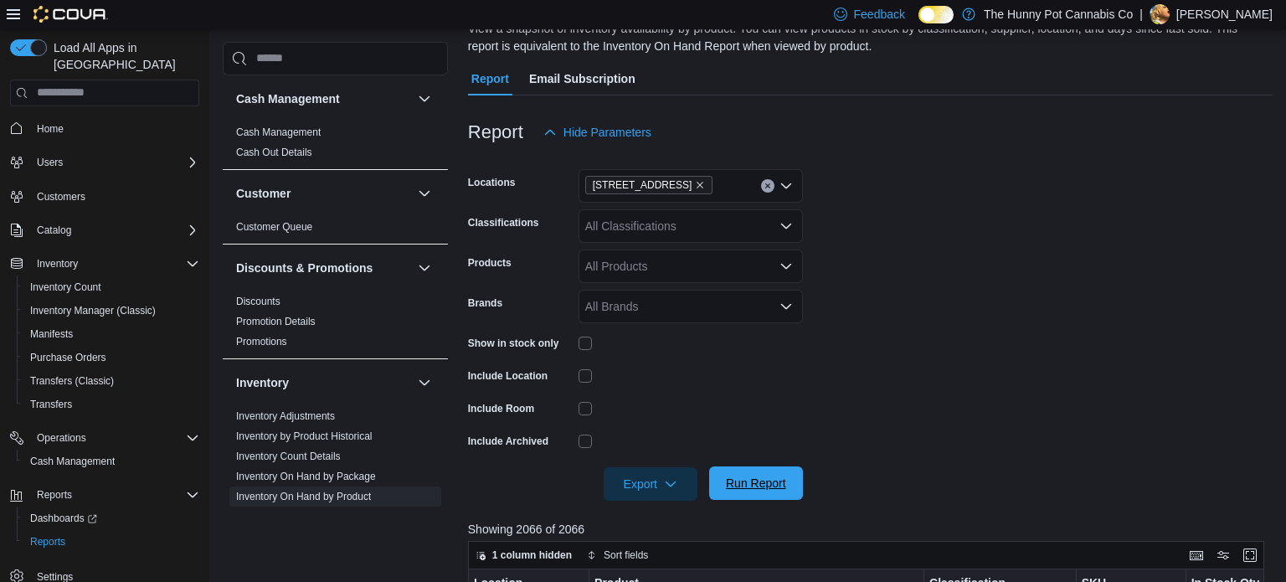
scroll to position [243, 0]
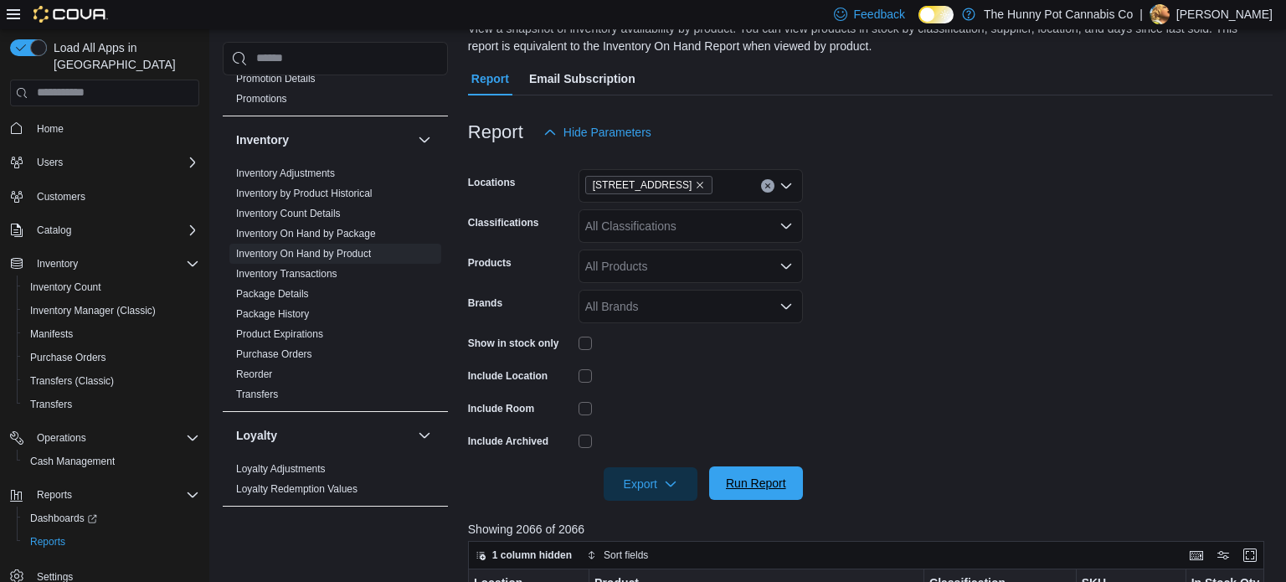
click at [768, 471] on span "Run Report" at bounding box center [756, 482] width 74 height 33
click at [678, 481] on span "Export" at bounding box center [651, 482] width 74 height 33
click at [655, 394] on button "Export to Excel" at bounding box center [652, 380] width 95 height 33
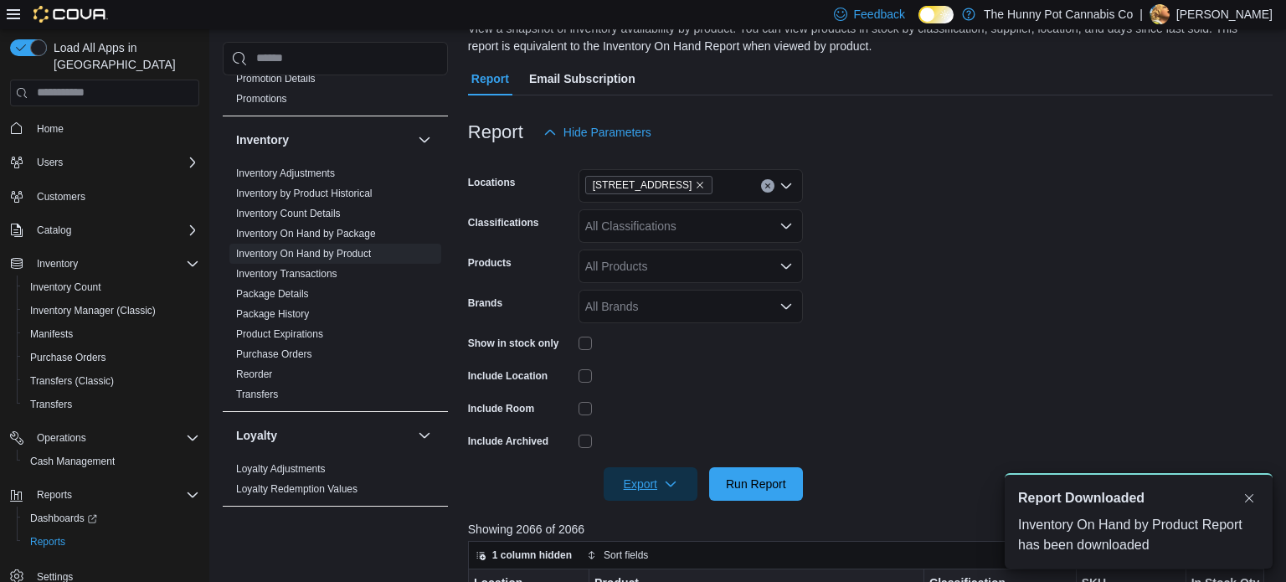
scroll to position [0, 0]
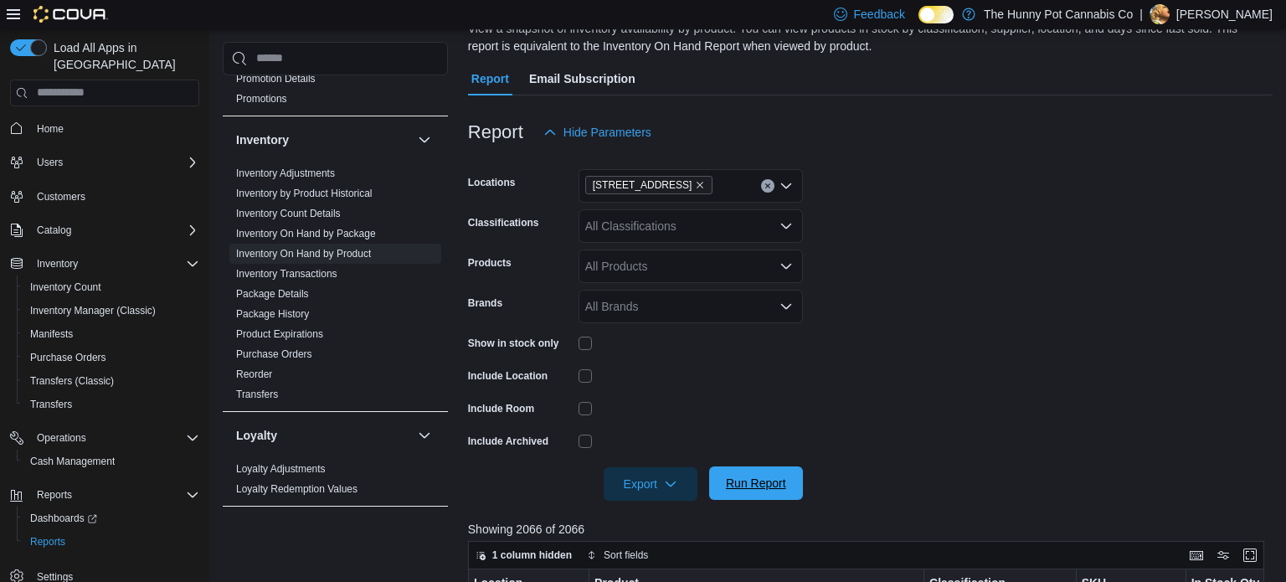
click at [759, 487] on span "Run Report" at bounding box center [756, 483] width 60 height 17
click at [626, 481] on span "Export" at bounding box center [651, 482] width 74 height 33
click at [634, 388] on span "Export to Excel" at bounding box center [652, 380] width 75 height 13
click at [757, 481] on span "Run Report" at bounding box center [756, 483] width 60 height 17
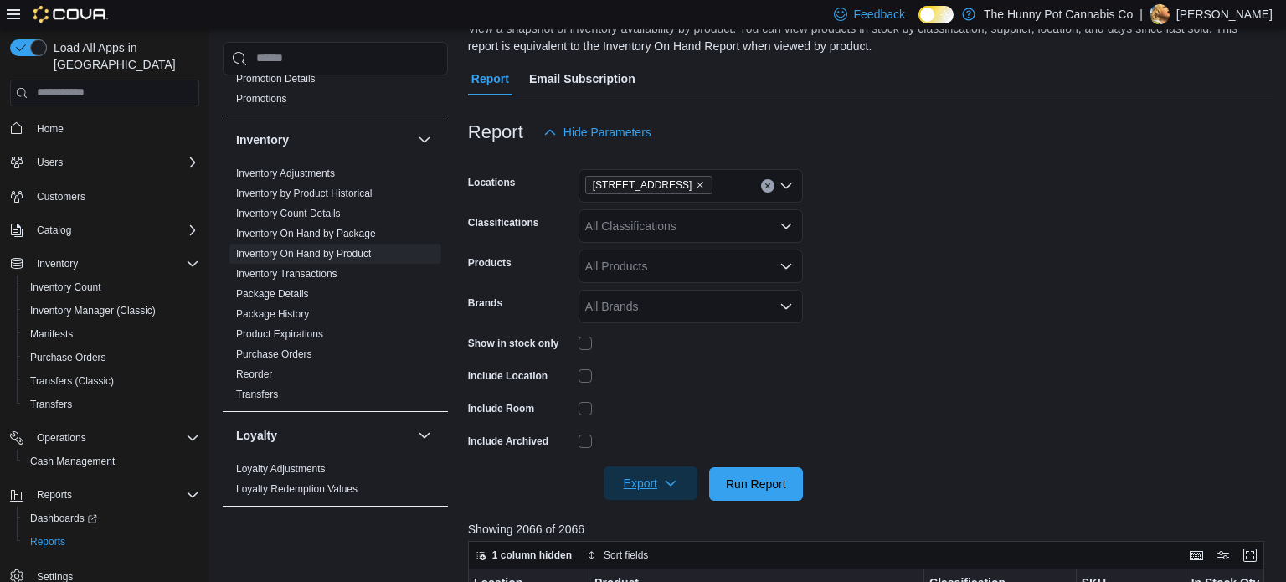
click at [656, 473] on span "Export" at bounding box center [651, 482] width 74 height 33
click at [648, 383] on span "Export to Excel" at bounding box center [652, 380] width 75 height 13
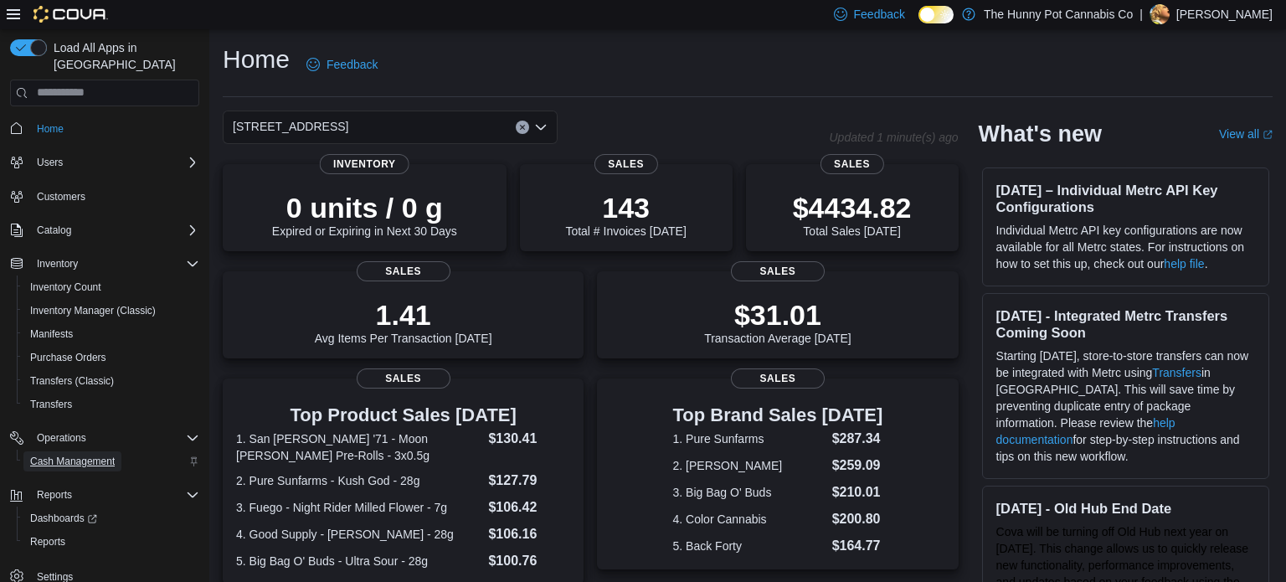
click at [72, 451] on span "Cash Management" at bounding box center [72, 461] width 85 height 20
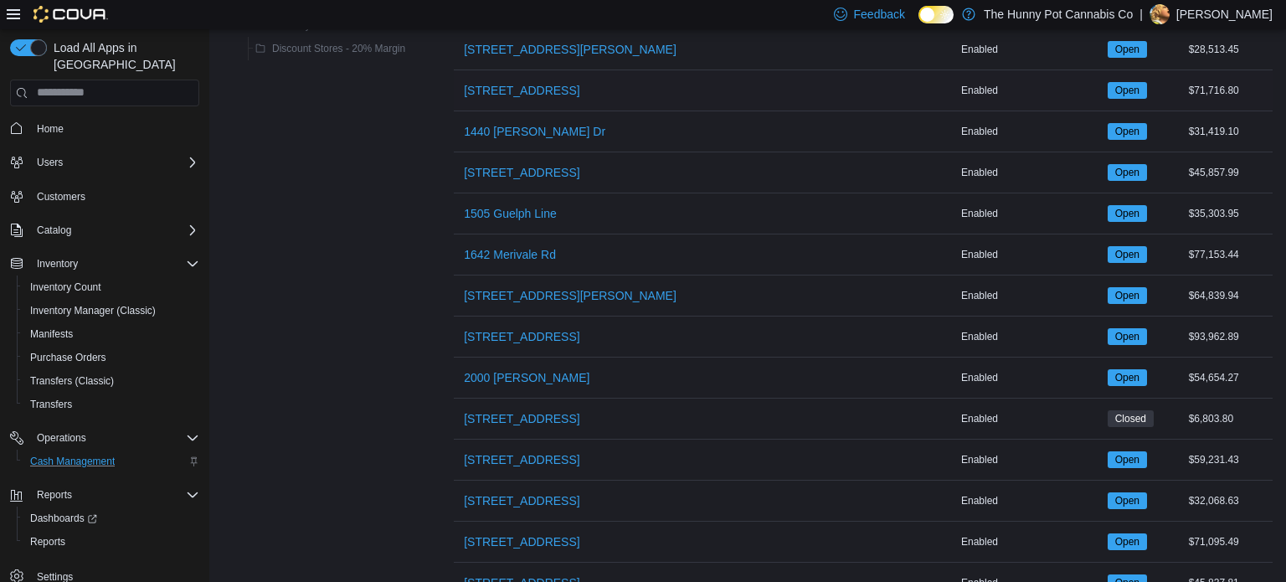
scroll to position [435, 0]
click at [529, 459] on span "206 Bank Street" at bounding box center [522, 460] width 116 height 17
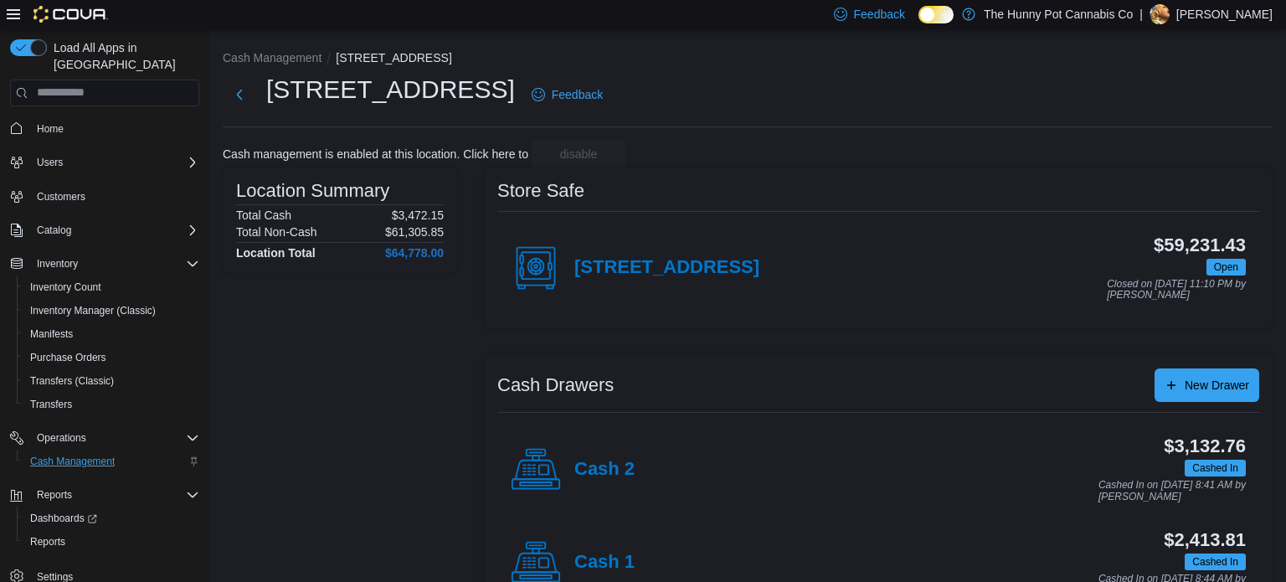
scroll to position [54, 0]
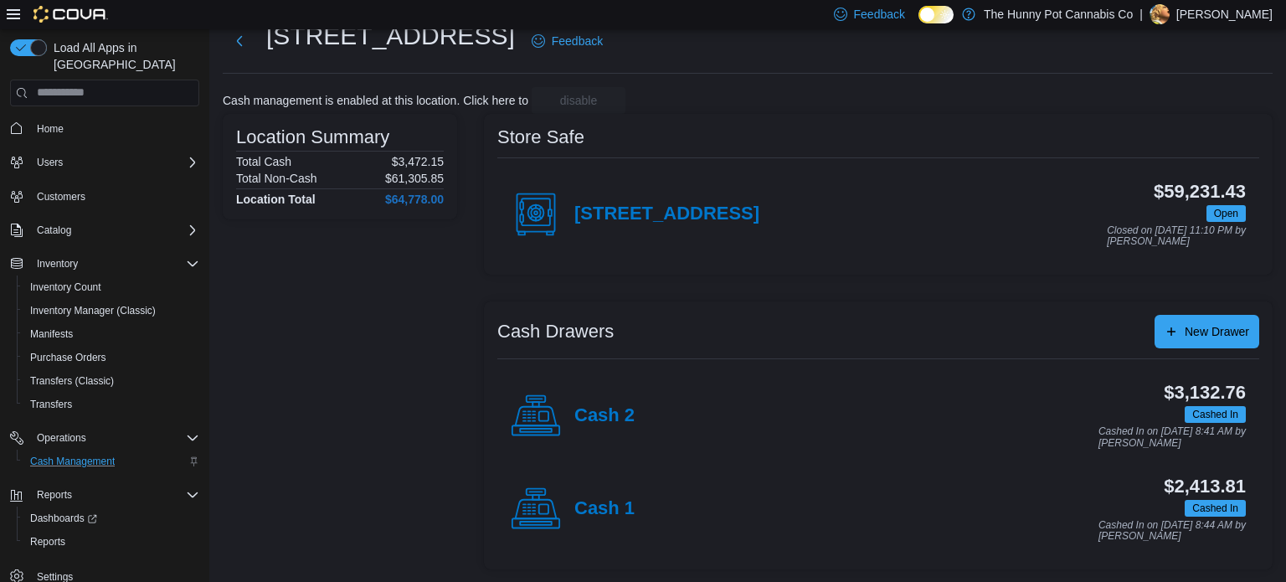
click at [613, 521] on div "Cash 1" at bounding box center [573, 509] width 124 height 50
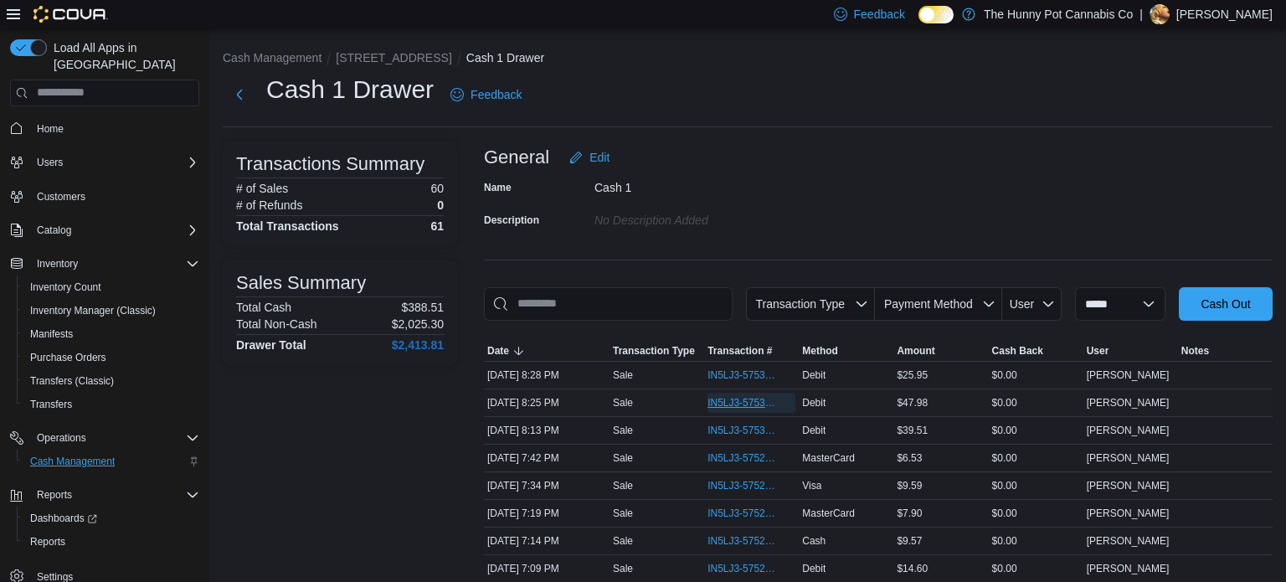
click at [732, 402] on span "IN5LJ3-5753118" at bounding box center [742, 402] width 71 height 13
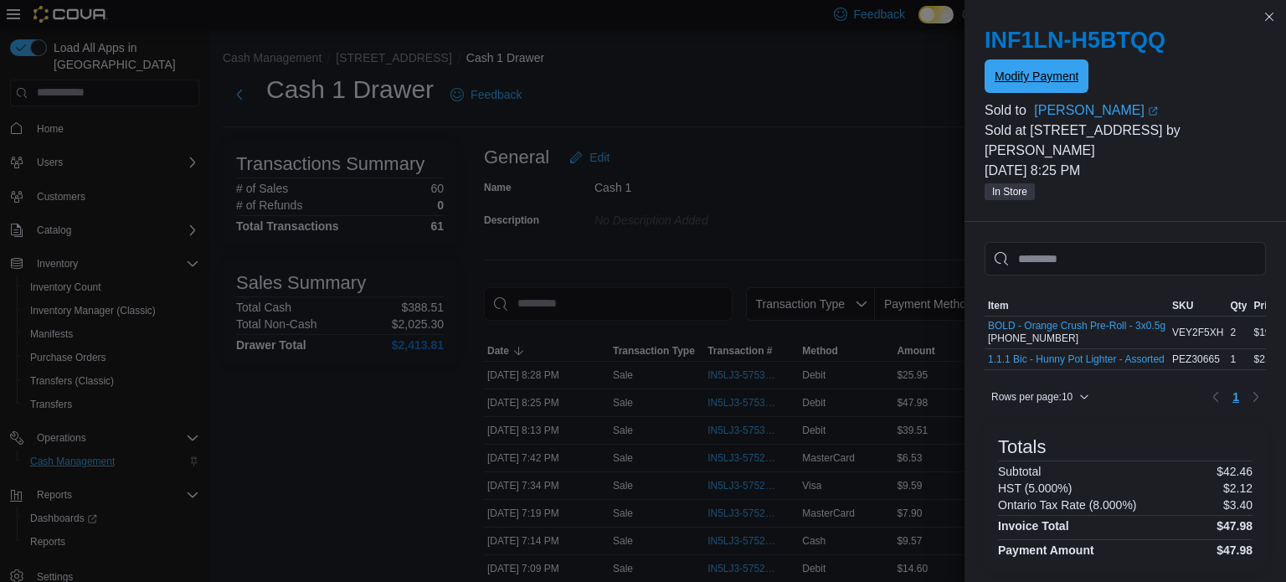
click at [1031, 69] on span "Modify Payment" at bounding box center [1037, 75] width 84 height 33
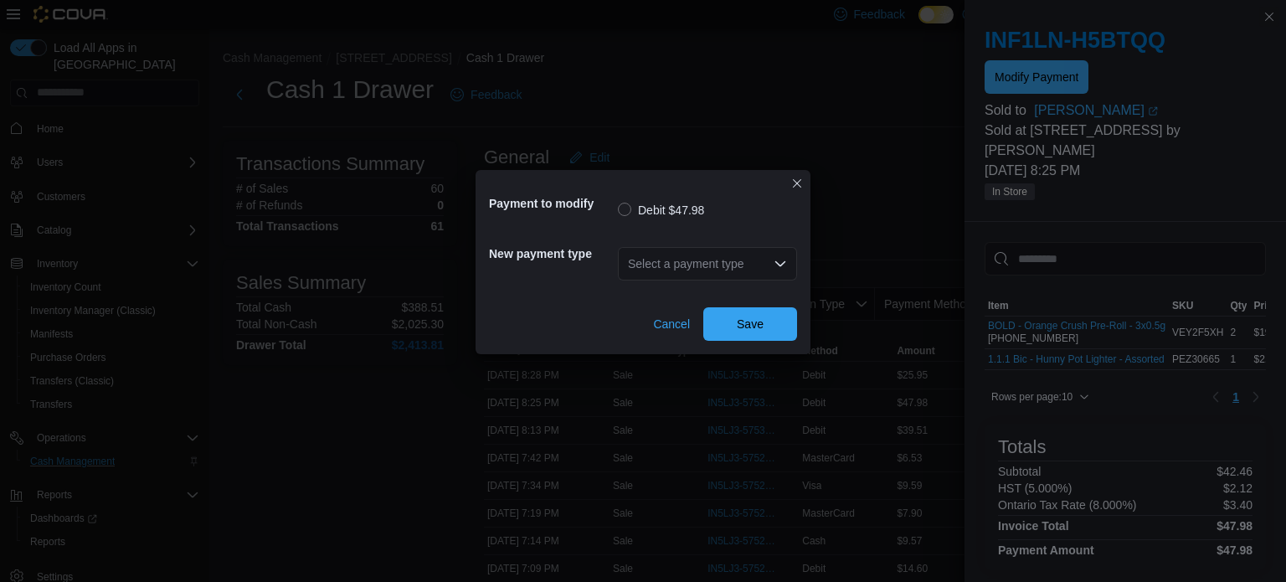
click at [696, 260] on div "Select a payment type" at bounding box center [707, 263] width 179 height 33
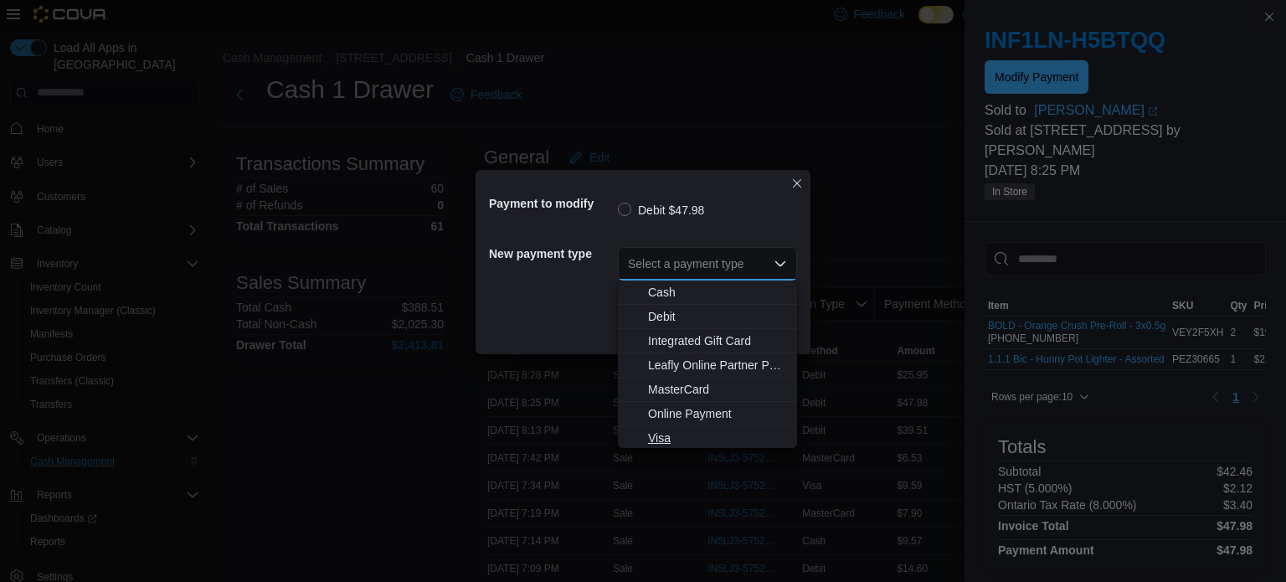
click at [684, 434] on span "Visa" at bounding box center [717, 438] width 139 height 17
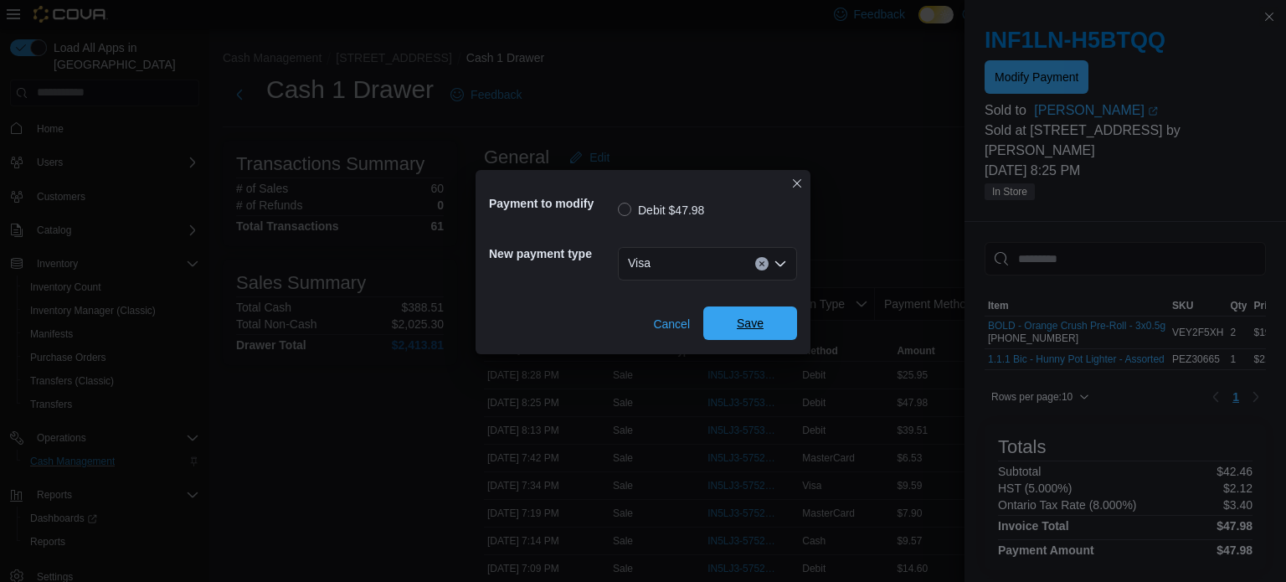
click at [763, 318] on span "Save" at bounding box center [750, 323] width 27 height 17
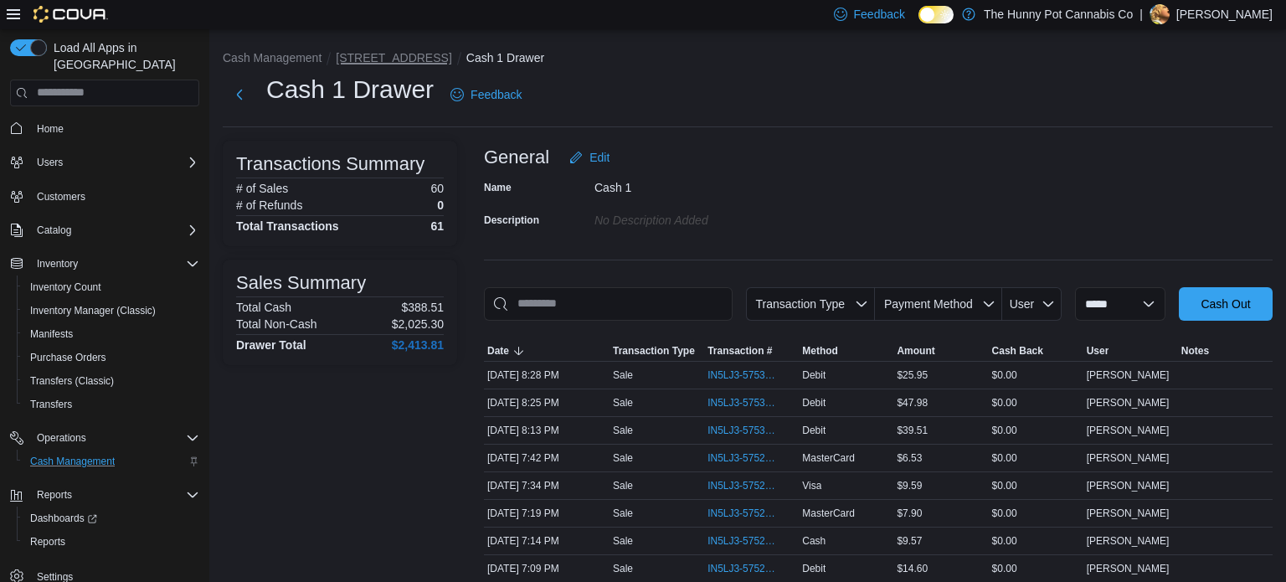
click at [394, 62] on button "206 Bank Street" at bounding box center [394, 57] width 116 height 13
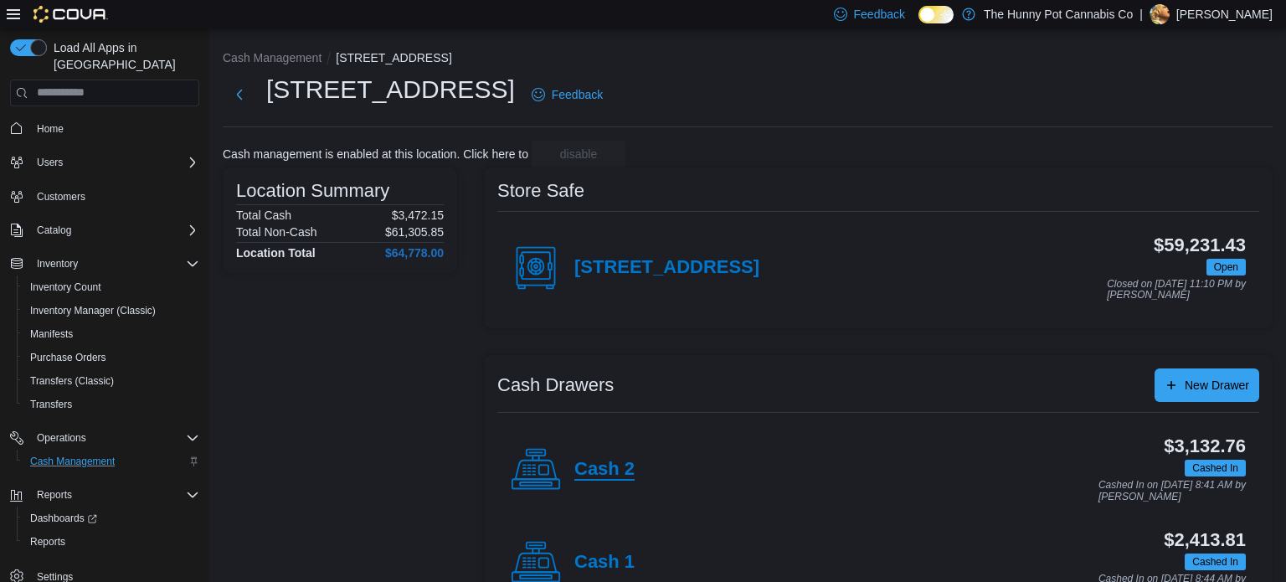
click at [621, 462] on h4 "Cash 2" at bounding box center [604, 470] width 60 height 22
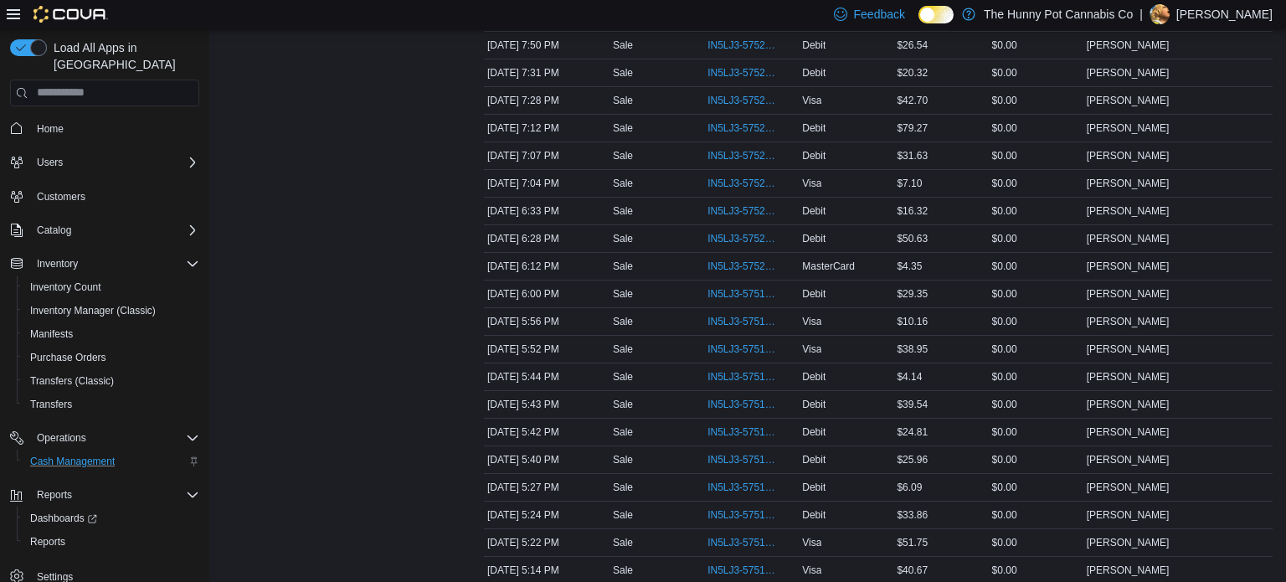
scroll to position [444, 0]
